Goal: Information Seeking & Learning: Learn about a topic

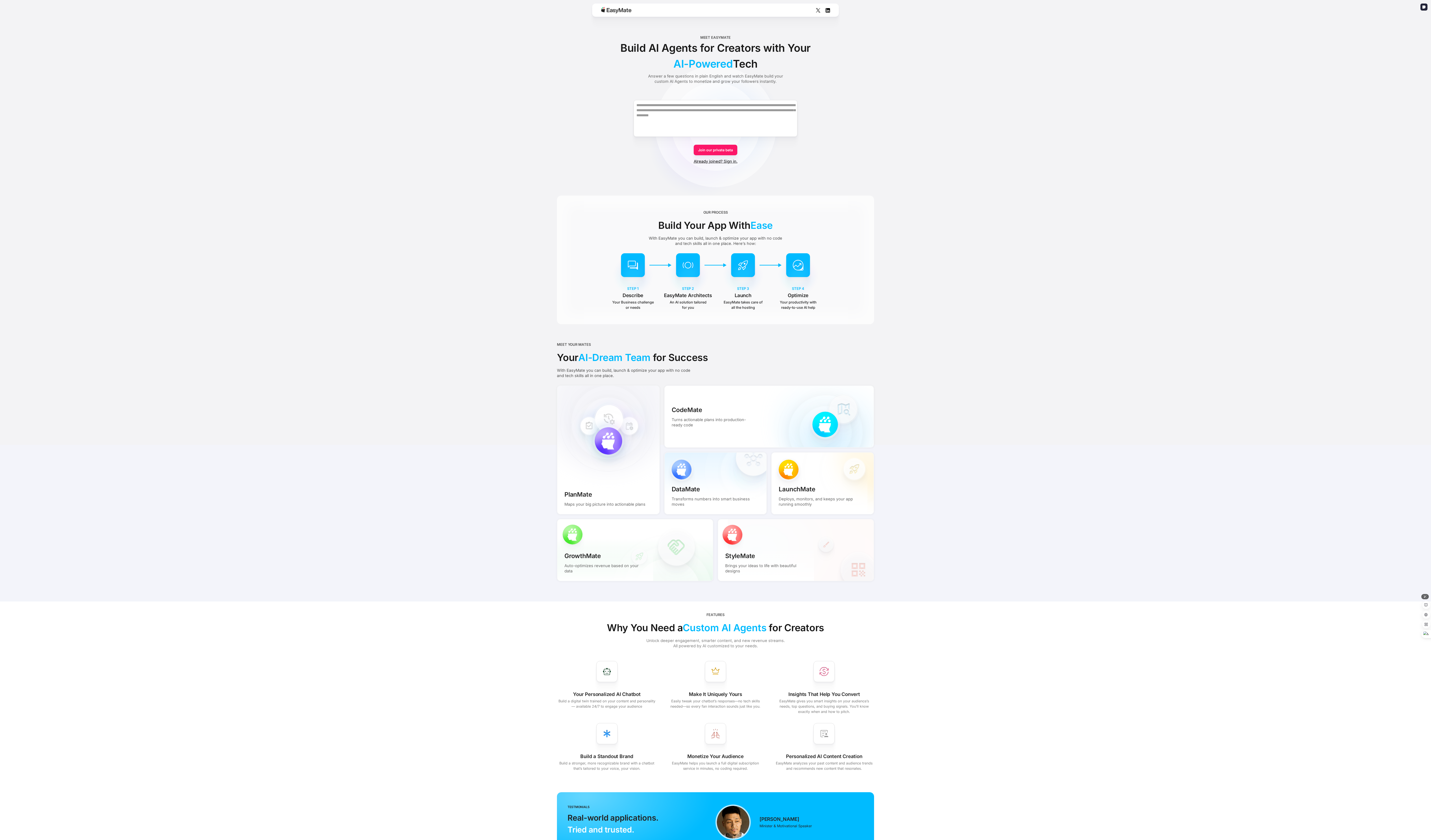
click at [139, 84] on img at bounding box center [0, 301] width 2862 height 602
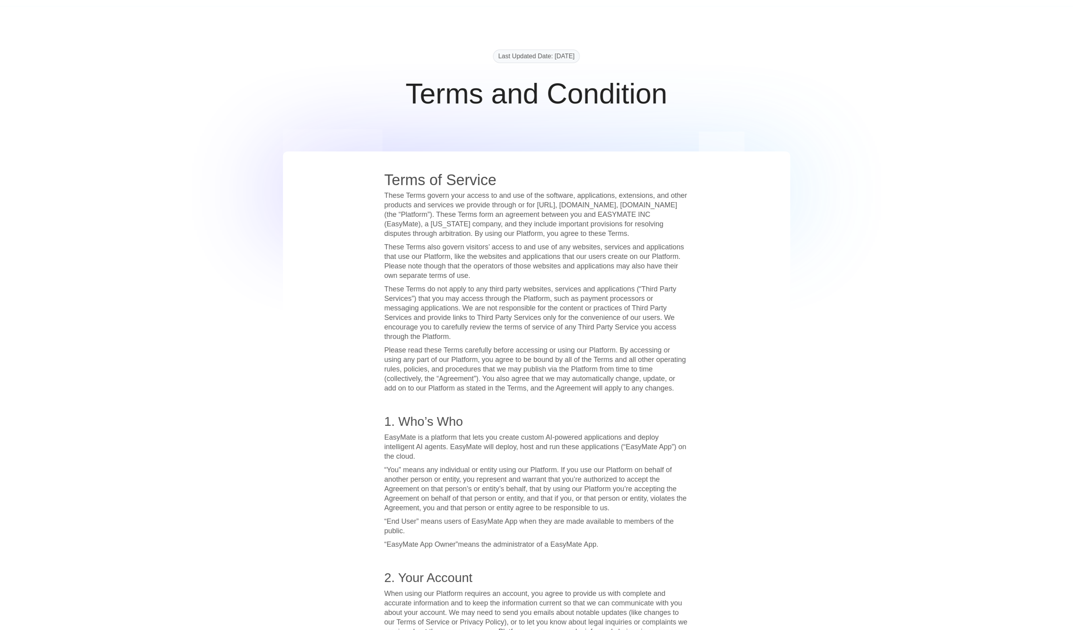
scroll to position [149, 0]
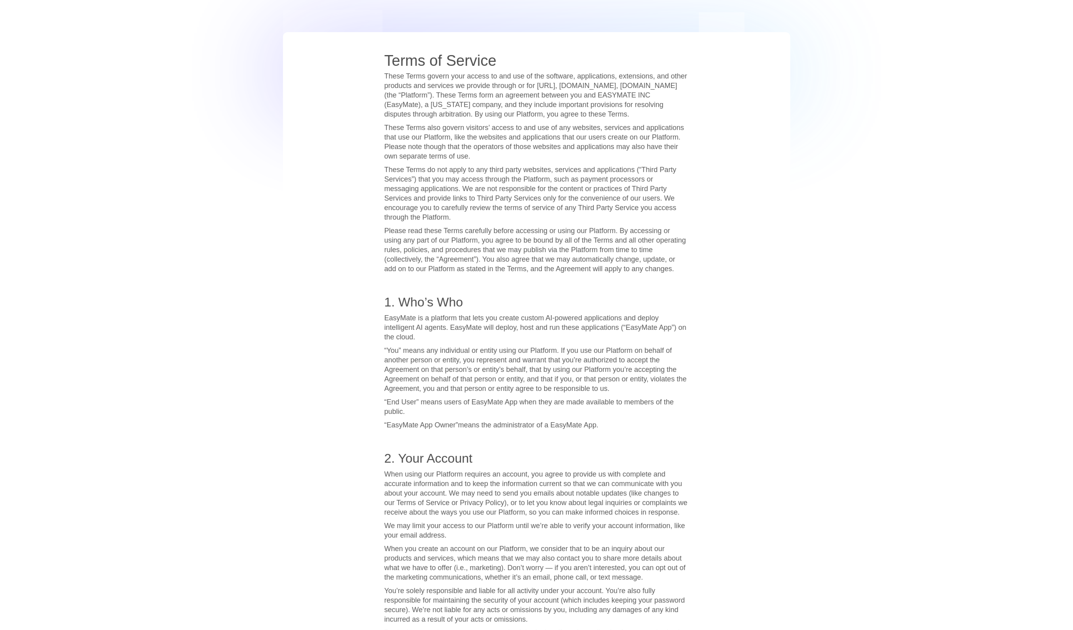
drag, startPoint x: 386, startPoint y: 318, endPoint x: 595, endPoint y: 335, distance: 209.7
click at [595, 335] on p "EasyMate is a platform that lets you create custom AI-powered applications and …" at bounding box center [537, 327] width 304 height 29
copy p "EasyMate is a platform that lets you create custom AI-powered applications and …"
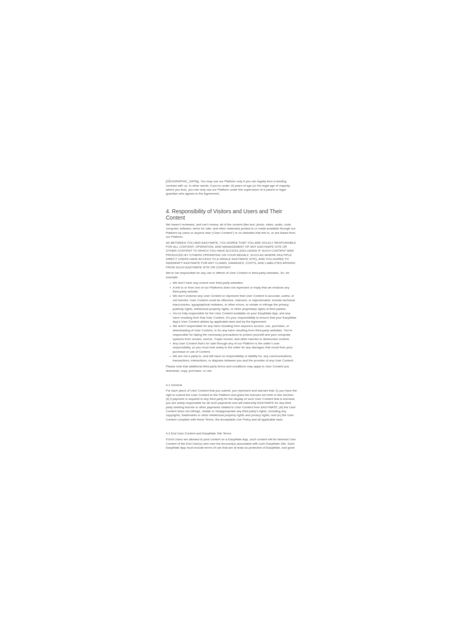
scroll to position [1090, 0]
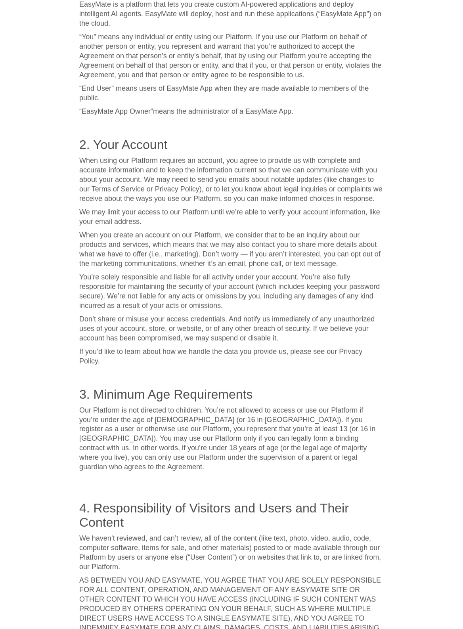
scroll to position [346, 0]
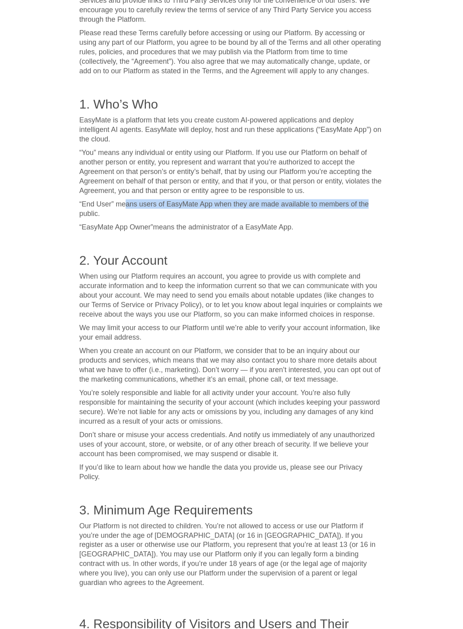
drag, startPoint x: 124, startPoint y: 205, endPoint x: 369, endPoint y: 205, distance: 244.2
click at [369, 205] on p "“ End User ” means users of EasyMate App when they are made available to member…" at bounding box center [231, 208] width 304 height 19
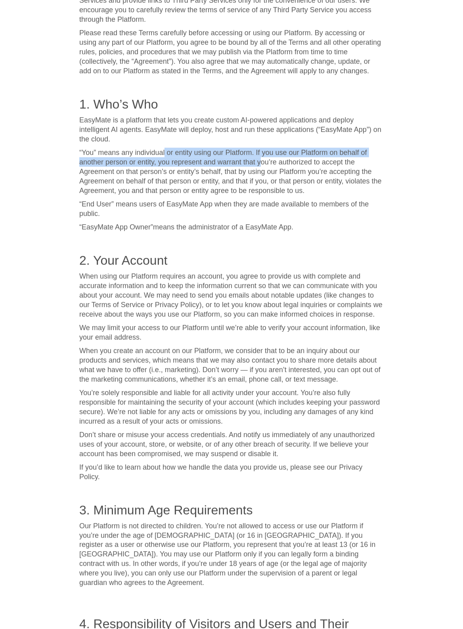
drag, startPoint x: 165, startPoint y: 155, endPoint x: 262, endPoint y: 160, distance: 98.1
click at [262, 160] on p "“ You ” means any individual or entity using our Platform. If you use our Platf…" at bounding box center [231, 172] width 304 height 48
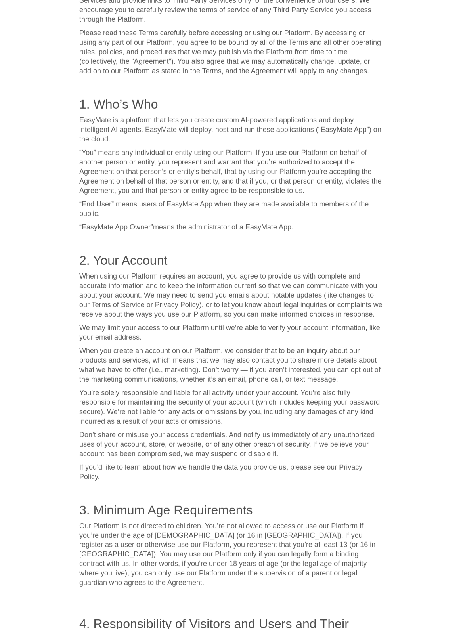
drag, startPoint x: 151, startPoint y: 227, endPoint x: 82, endPoint y: 228, distance: 69.4
click at [82, 228] on strong "“EasyMate App Owner”" at bounding box center [116, 227] width 74 height 8
copy strong "EasyMate App Owner"
click at [238, 236] on p "‍" at bounding box center [231, 241] width 304 height 10
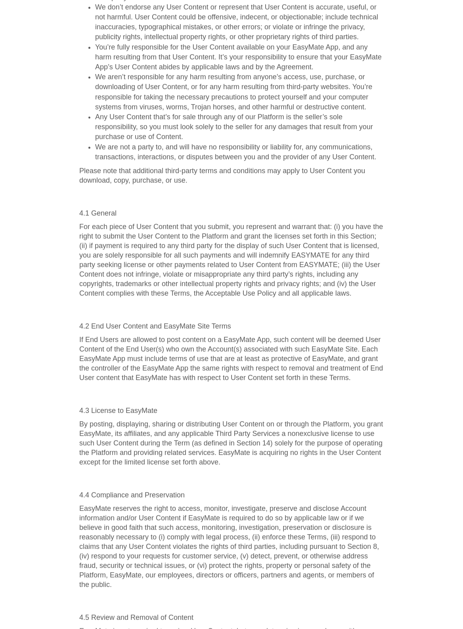
scroll to position [1140, 0]
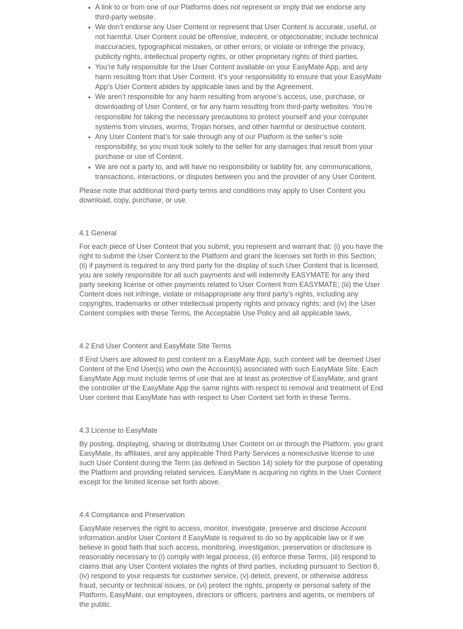
drag, startPoint x: 408, startPoint y: 48, endPoint x: 429, endPoint y: 29, distance: 29.2
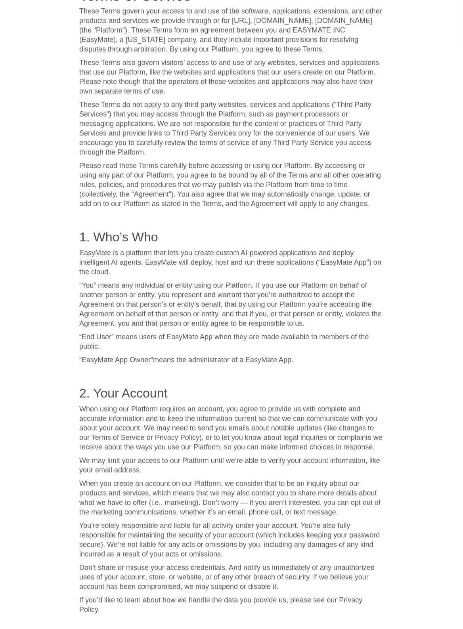
scroll to position [198, 0]
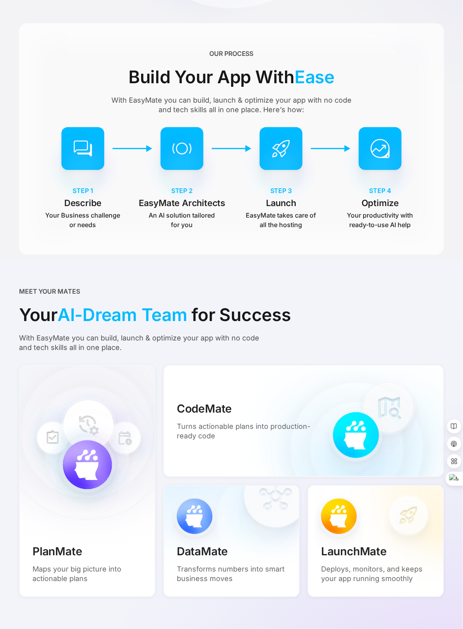
scroll to position [297, 0]
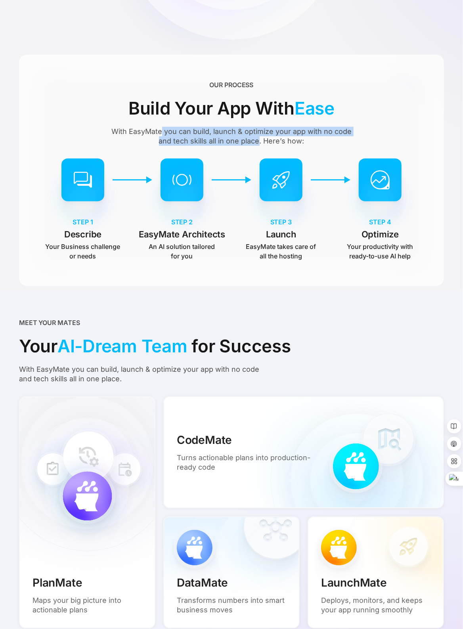
drag, startPoint x: 163, startPoint y: 130, endPoint x: 259, endPoint y: 141, distance: 96.9
click at [259, 141] on div "With EasyMate you can build, launch & optimize your app with no code and tech s…" at bounding box center [231, 136] width 251 height 19
copy div "you can build, launch & optimize your app with no code and tech skills all in o…"
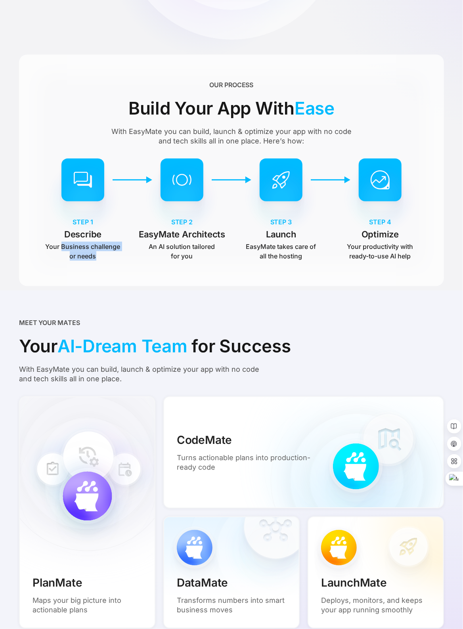
drag, startPoint x: 61, startPoint y: 245, endPoint x: 102, endPoint y: 255, distance: 41.8
click at [102, 255] on p "Your Business challenge or needs" at bounding box center [82, 251] width 75 height 19
click at [228, 272] on div "OUR PROCESS Build Your App With Ease With EasyMate you can build, launch & opti…" at bounding box center [231, 171] width 425 height 232
drag, startPoint x: 42, startPoint y: 247, endPoint x: 95, endPoint y: 250, distance: 52.4
click at [95, 250] on div "STEP 1 Describe Your Business challenge or needs" at bounding box center [82, 239] width 95 height 44
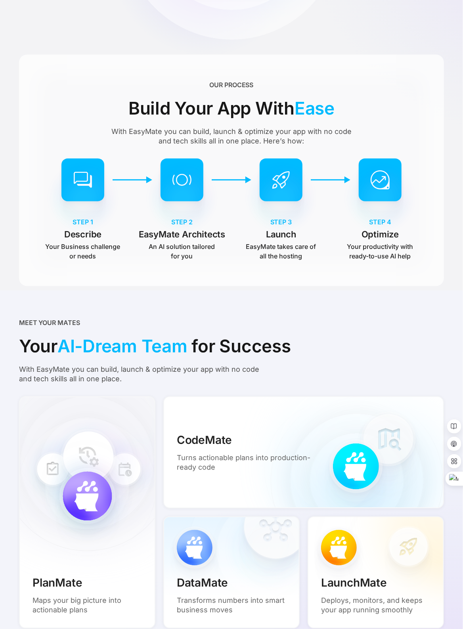
click at [62, 260] on p "Your Business challenge or needs" at bounding box center [82, 251] width 75 height 19
click at [44, 245] on div "STEP 1 Describe Your Business challenge or needs" at bounding box center [82, 239] width 95 height 44
drag, startPoint x: 98, startPoint y: 256, endPoint x: 45, endPoint y: 250, distance: 53.9
click at [45, 250] on div "STEP 1 Describe Your Business challenge or needs" at bounding box center [82, 239] width 95 height 44
copy p "Your Business challenge or needs"
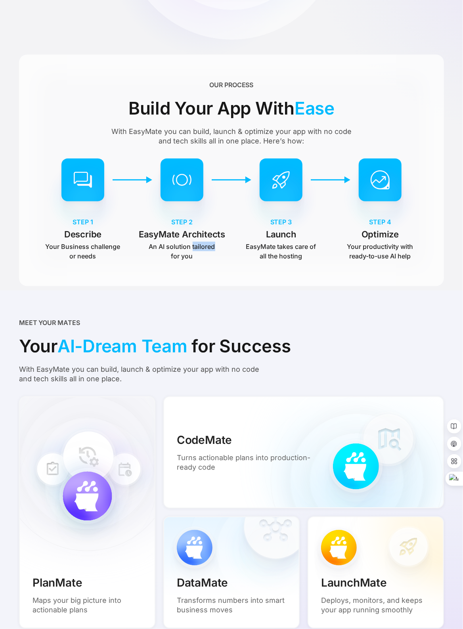
drag, startPoint x: 192, startPoint y: 245, endPoint x: 220, endPoint y: 246, distance: 27.8
click at [220, 246] on div "STEP 2 EasyMate Architects An AI solution tailored for you" at bounding box center [181, 239] width 95 height 44
copy p "tailored"
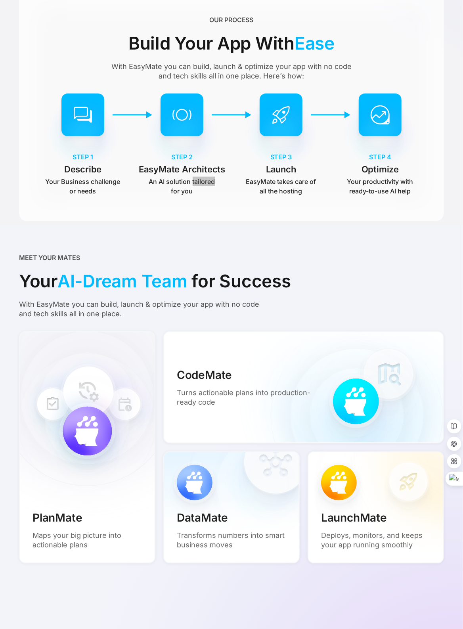
scroll to position [346, 0]
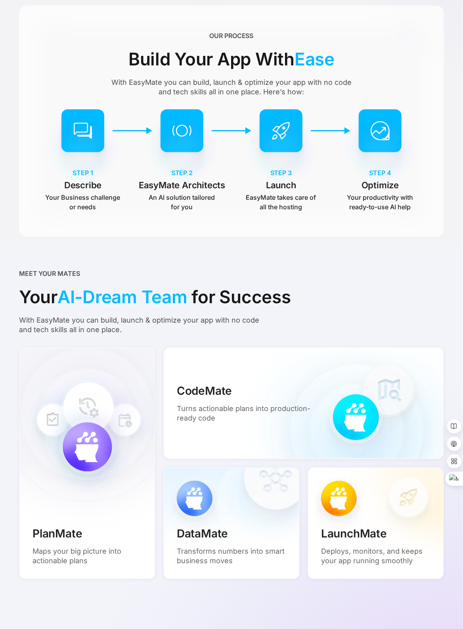
click at [216, 214] on div "OUR PROCESS Build Your App With Ease With EasyMate you can build, launch & opti…" at bounding box center [231, 122] width 425 height 232
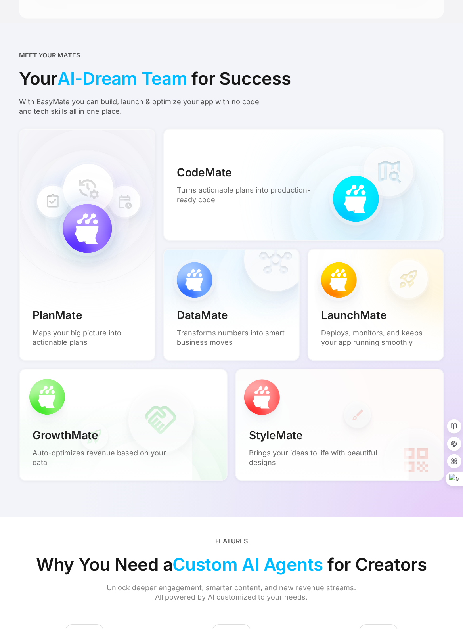
scroll to position [496, 0]
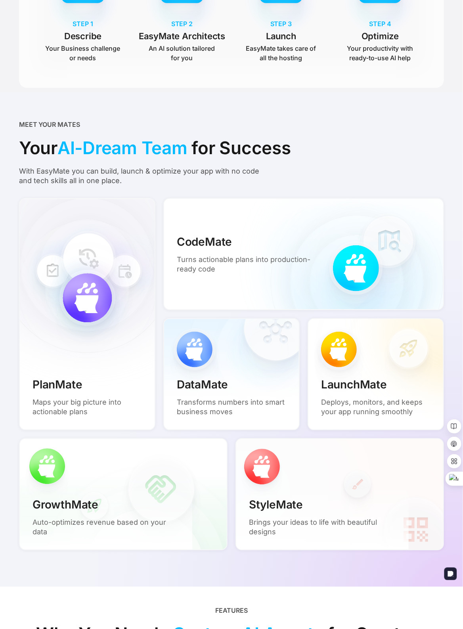
drag, startPoint x: 344, startPoint y: 152, endPoint x: 417, endPoint y: 0, distance: 168.4
click at [344, 152] on div "MEET YOUR MATES Your AI-Dream Team for Success With EasyMate you can build, lau…" at bounding box center [231, 335] width 425 height 431
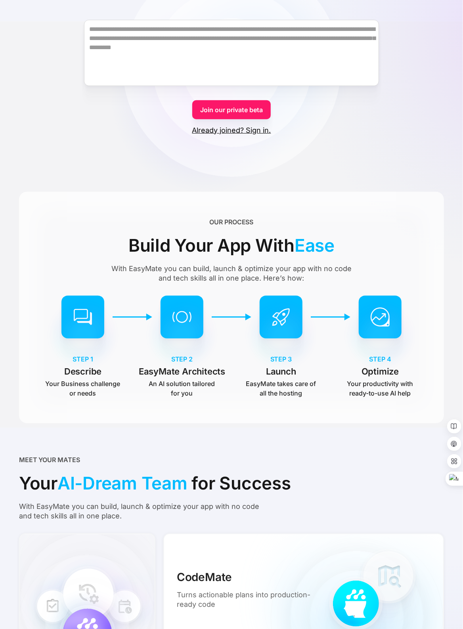
scroll to position [198, 0]
